Goal: Check status: Check status

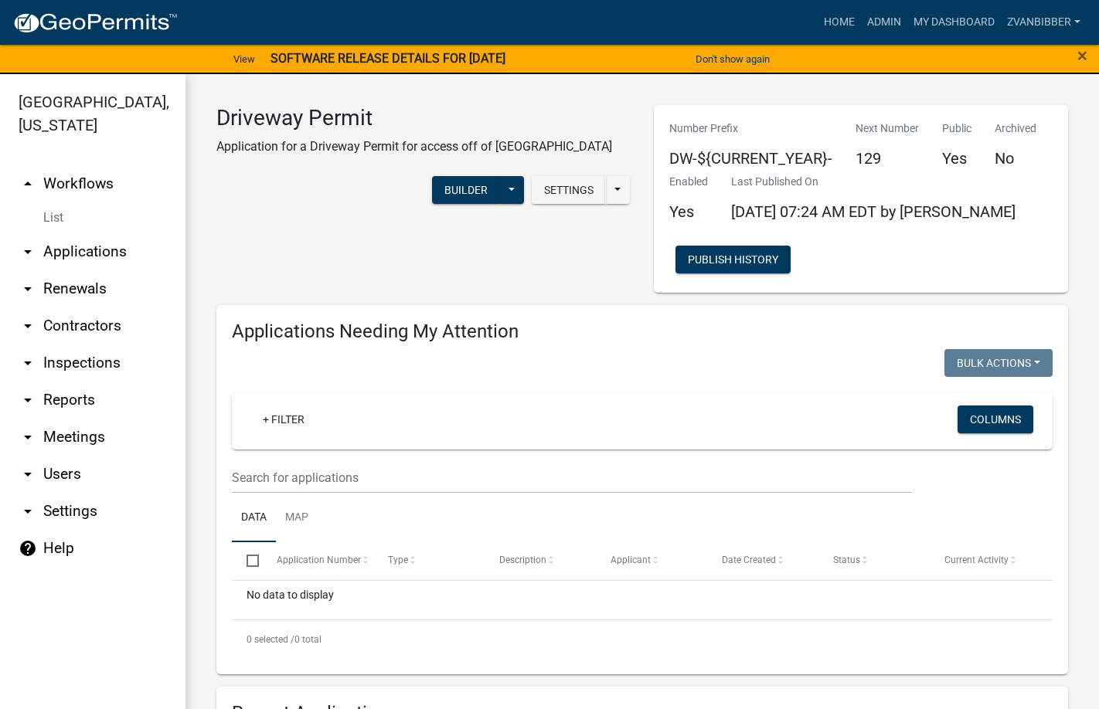
select select "3: 100"
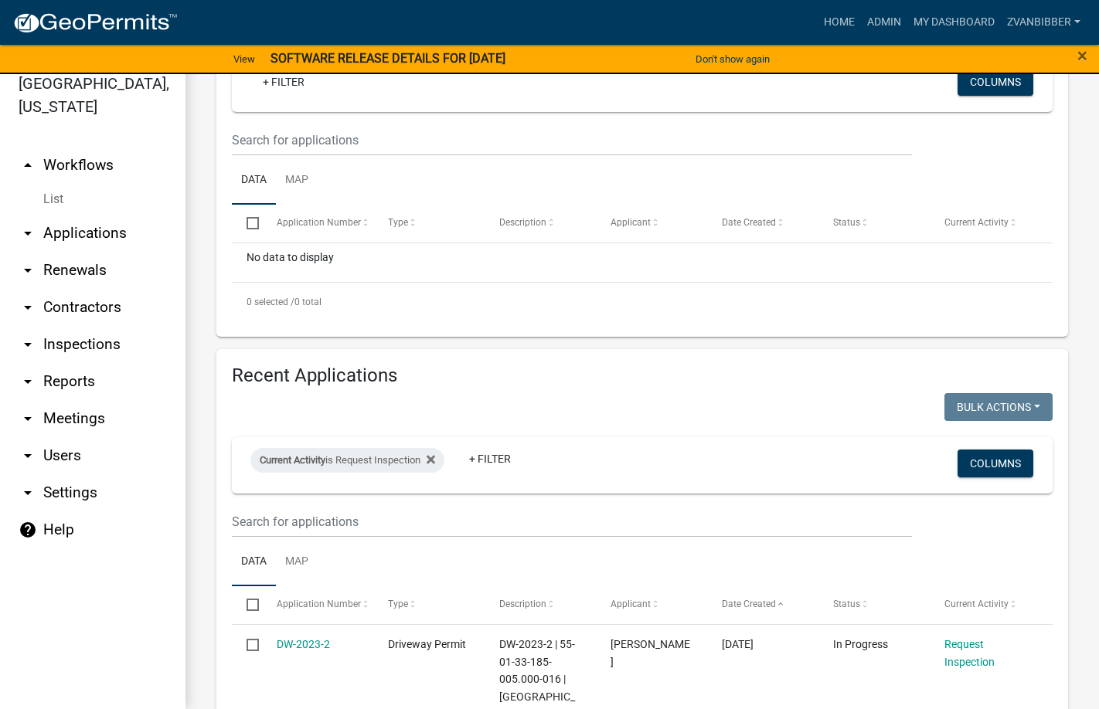
scroll to position [464, 0]
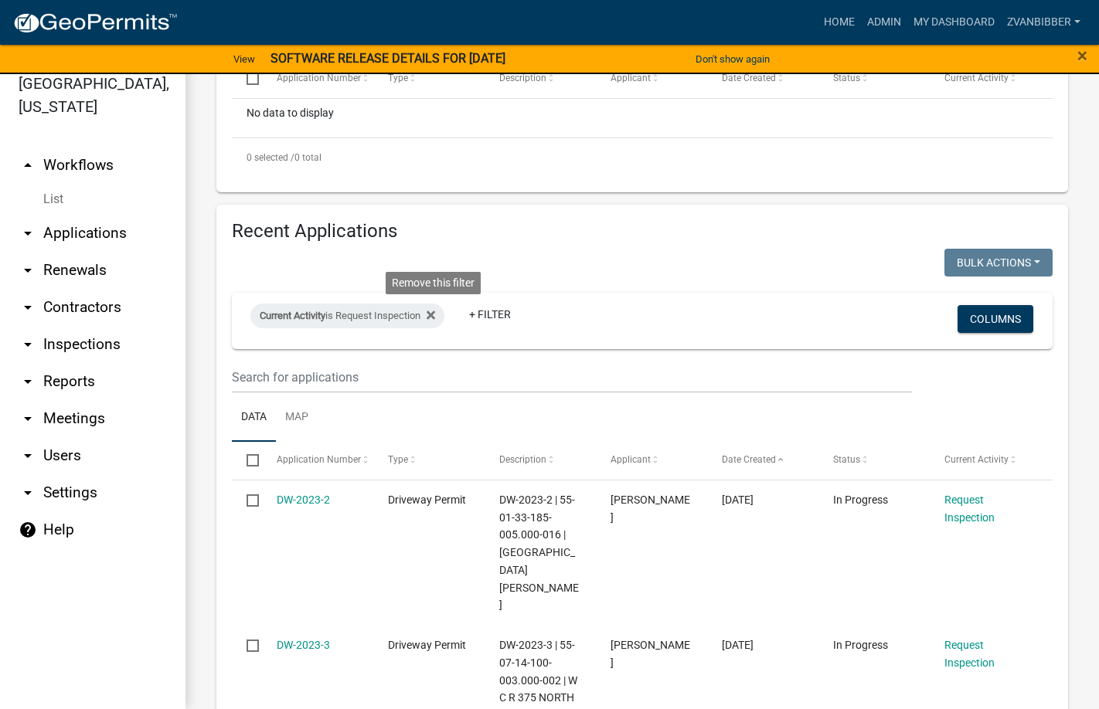
click at [430, 316] on fa-icon at bounding box center [427, 316] width 15 height 25
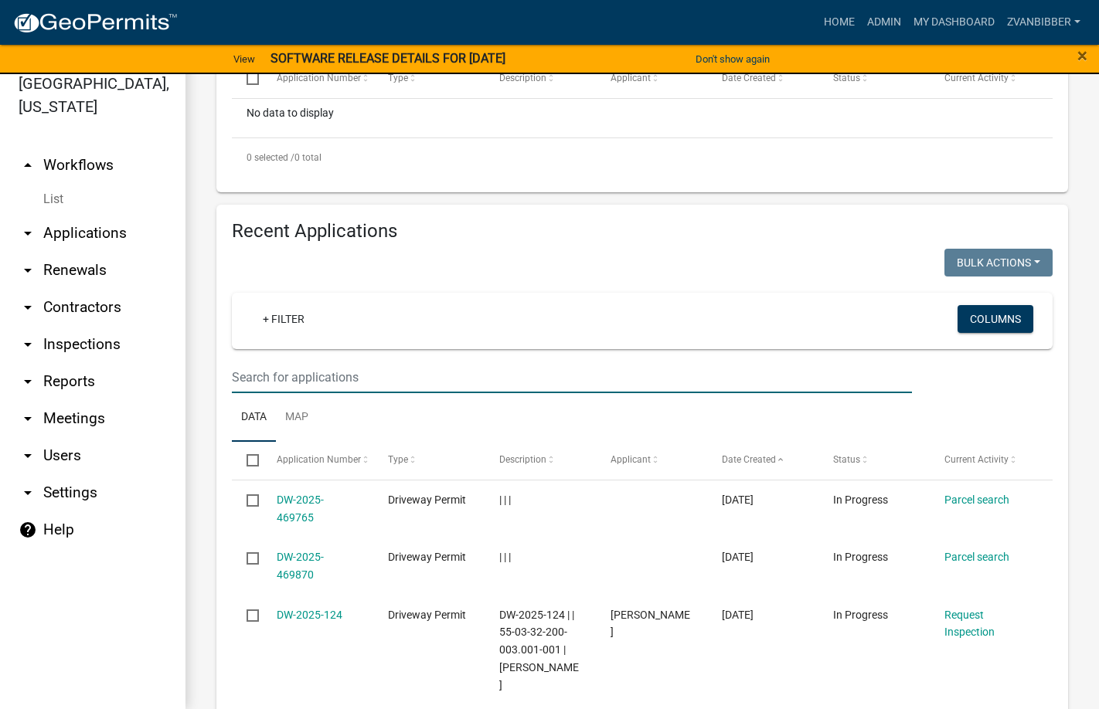
click at [329, 385] on input "text" at bounding box center [572, 378] width 680 height 32
click at [661, 419] on ul "Data Map" at bounding box center [642, 417] width 820 height 49
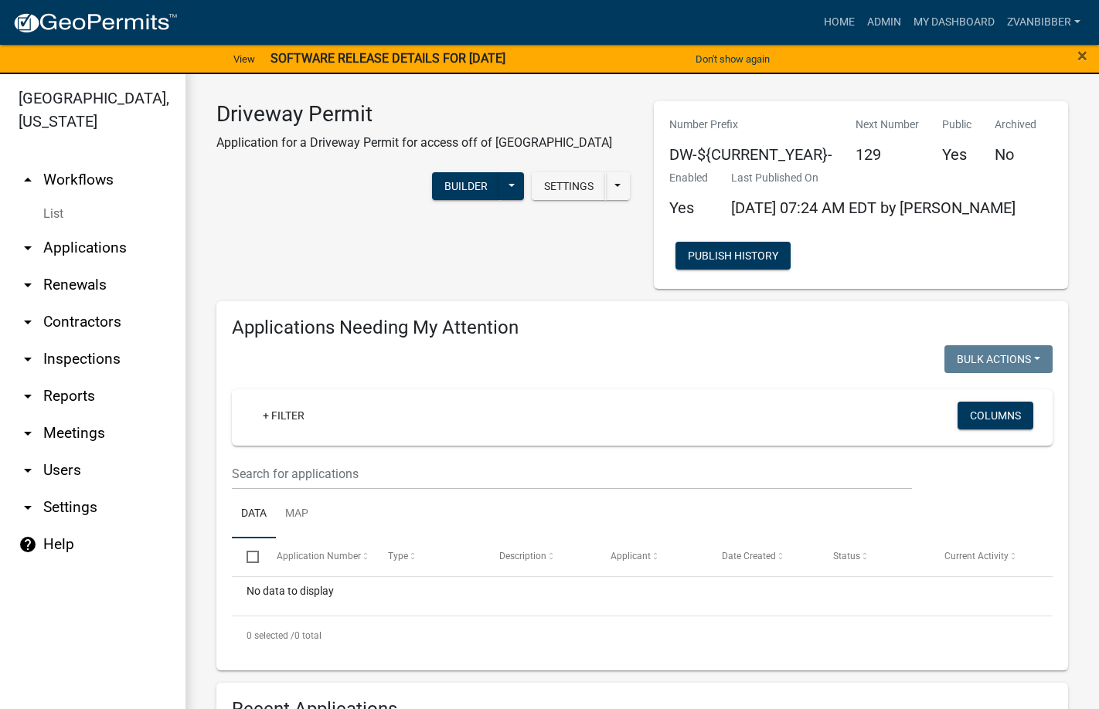
scroll to position [0, 0]
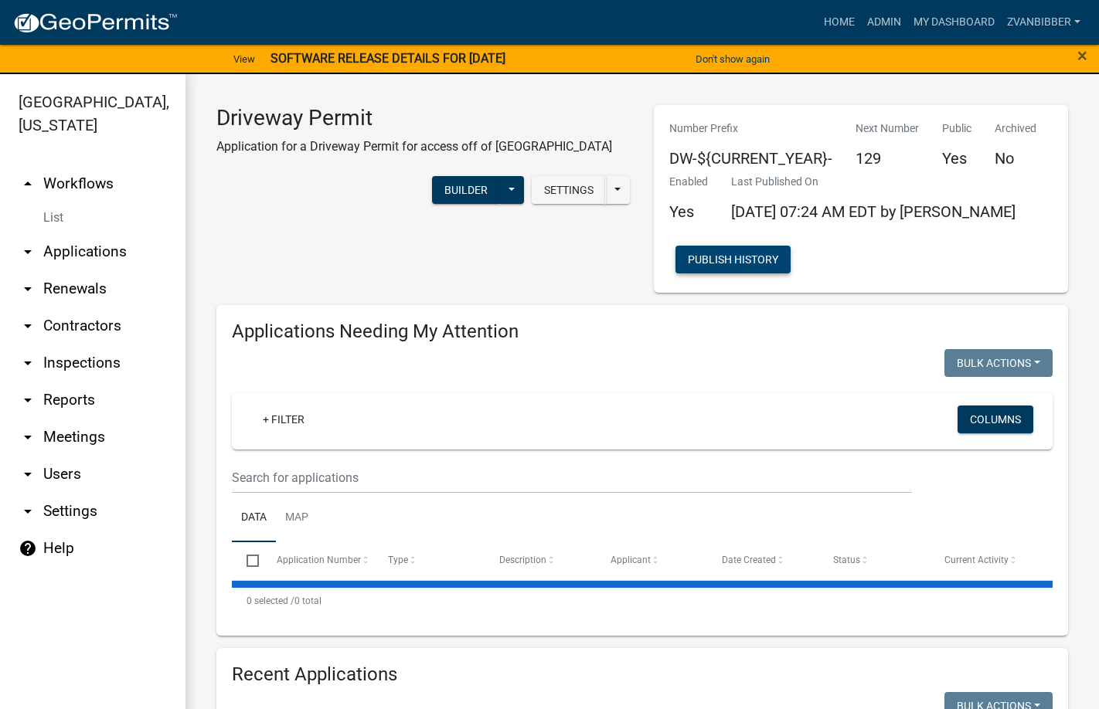
select select "3: 100"
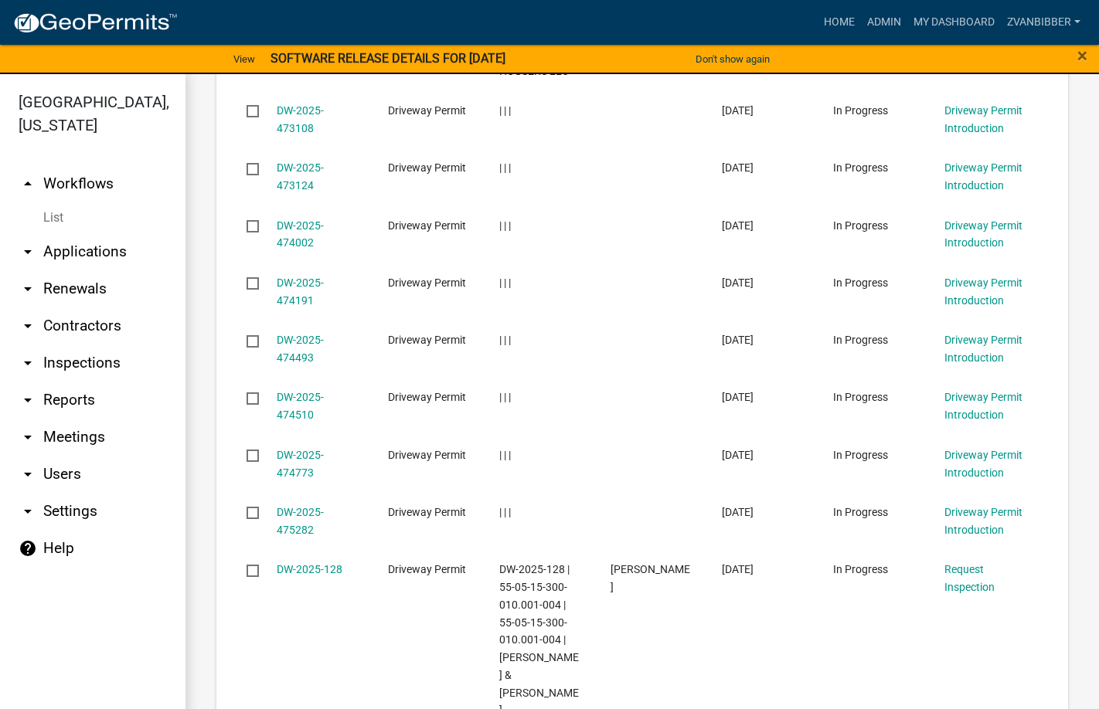
scroll to position [2402, 0]
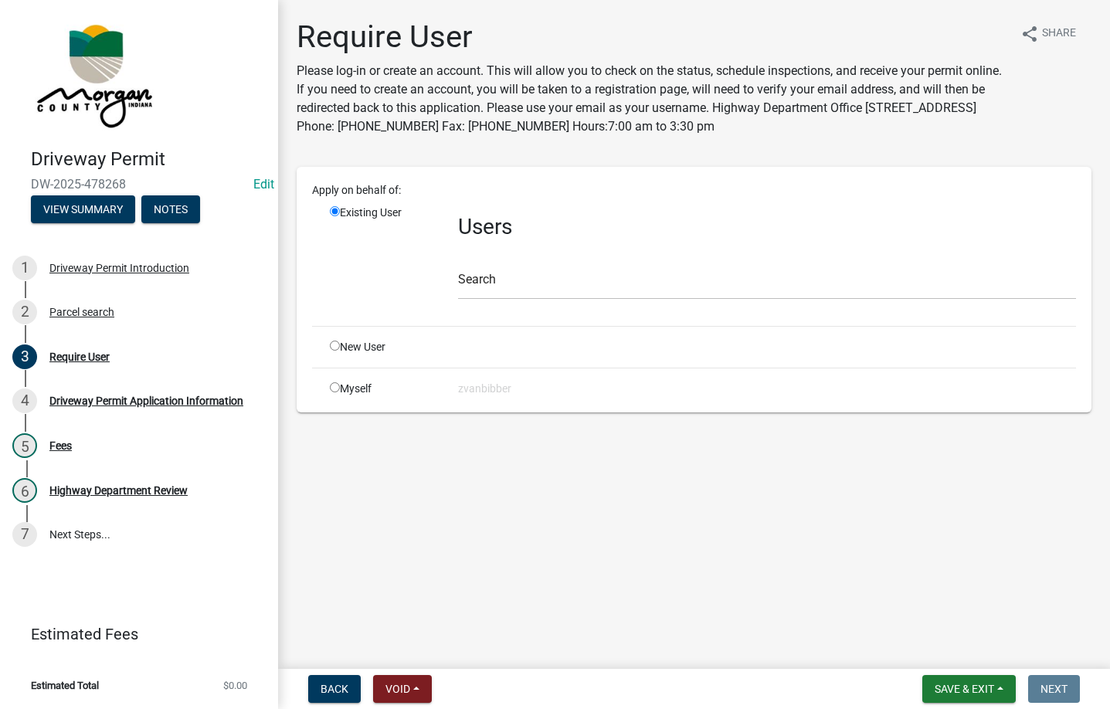
click at [326, 43] on h1 "Require User" at bounding box center [652, 37] width 711 height 37
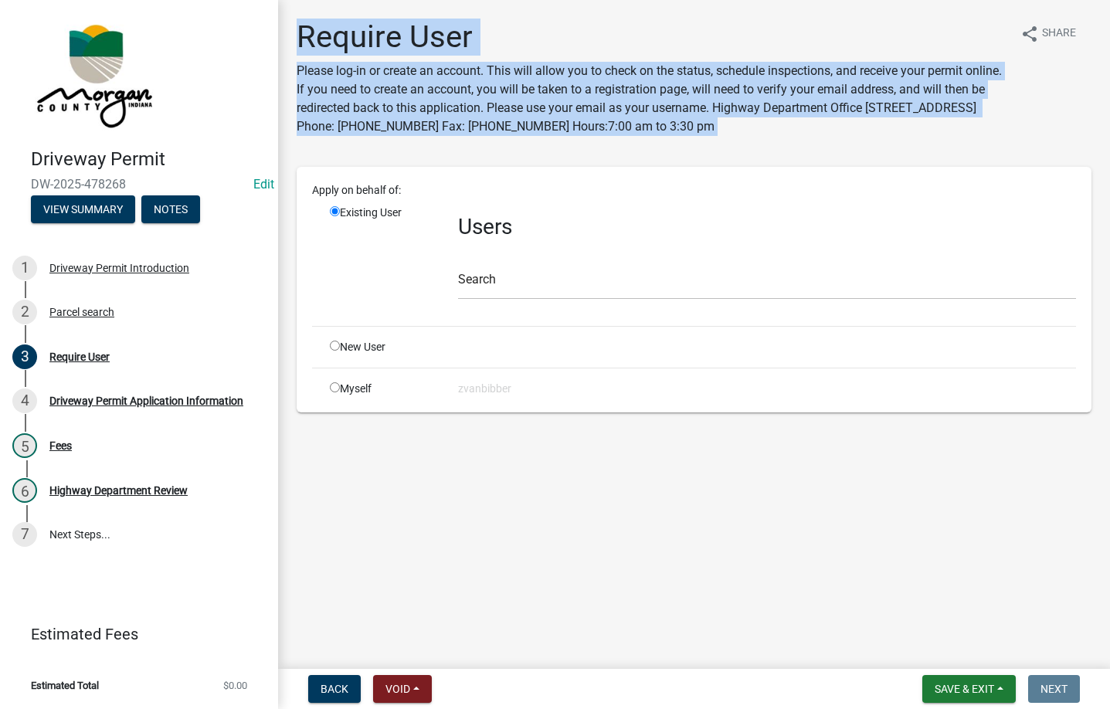
drag, startPoint x: 326, startPoint y: 43, endPoint x: 857, endPoint y: 135, distance: 538.6
click at [857, 135] on div "Require User Please log-in or create an account. This will allow you to check o…" at bounding box center [652, 84] width 711 height 130
click at [857, 135] on p "Please log-in or create an account. This will allow you to check on the status,…" at bounding box center [652, 99] width 711 height 74
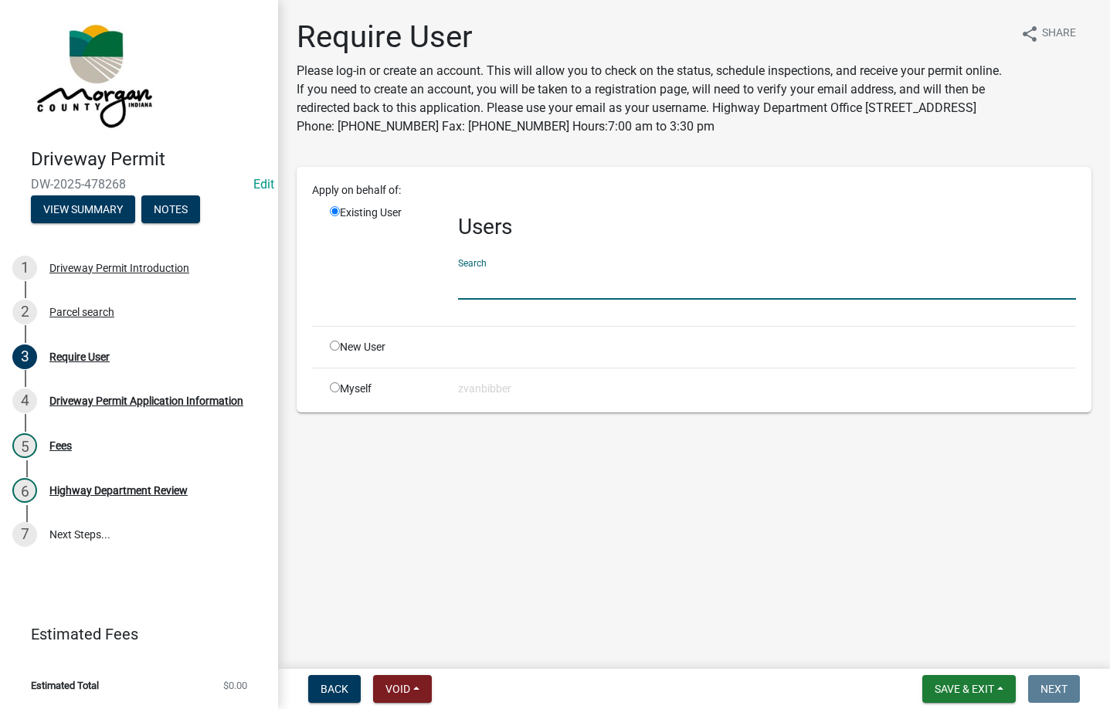
click at [507, 272] on input "text" at bounding box center [767, 284] width 618 height 32
